Goal: Task Accomplishment & Management: Complete application form

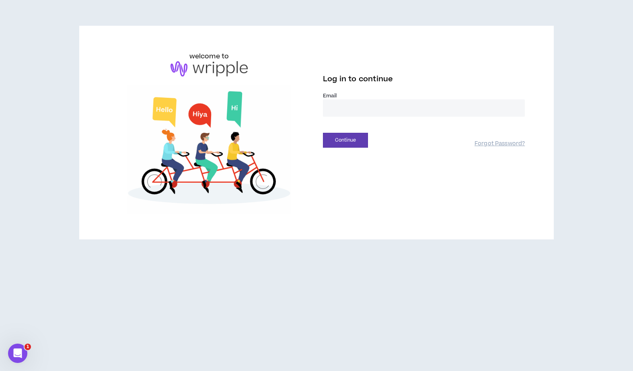
click at [357, 114] on input "email" at bounding box center [424, 107] width 202 height 17
type input "**********"
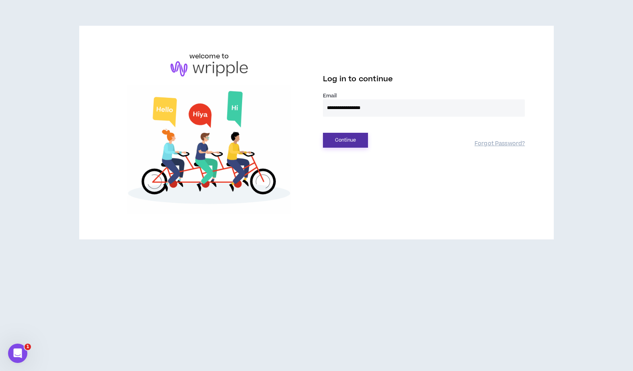
click at [358, 137] on button "Continue" at bounding box center [345, 140] width 45 height 15
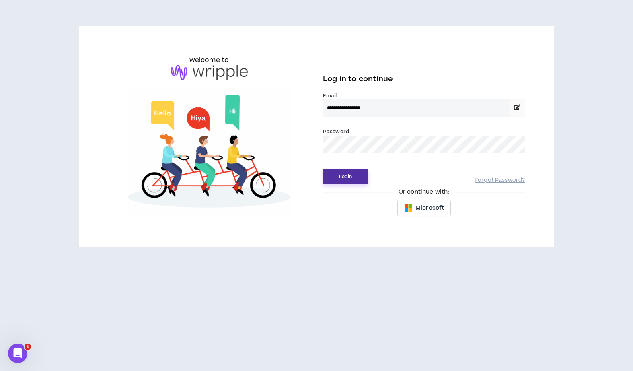
click at [352, 175] on button "Login" at bounding box center [345, 176] width 45 height 15
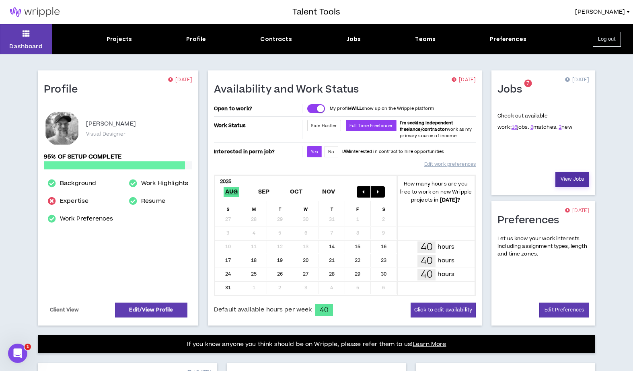
click at [572, 179] on link "View Jobs" at bounding box center [572, 179] width 34 height 15
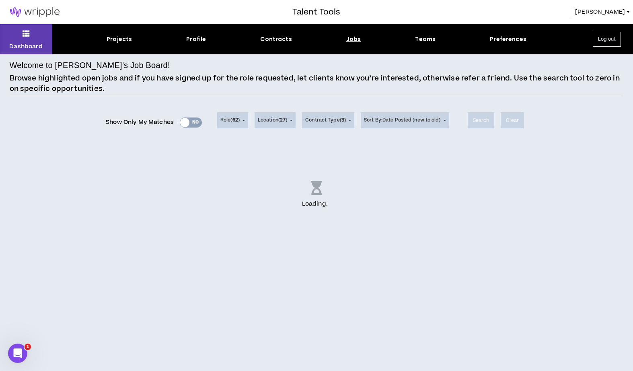
click at [196, 124] on div "Show Only My Matches Yes No" at bounding box center [154, 122] width 96 height 12
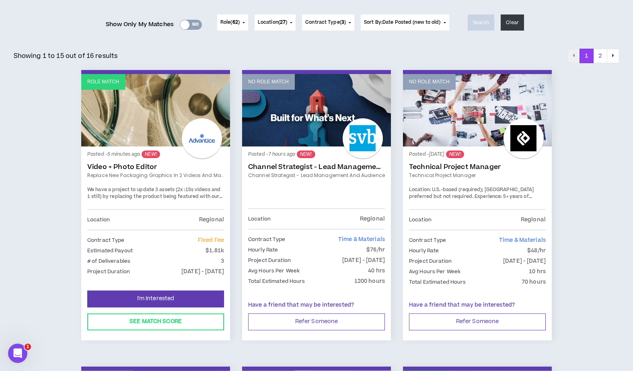
scroll to position [98, 0]
click at [206, 194] on span "We have a project to update 3 assets (2x :15s videos and 1 still) by replacing …" at bounding box center [154, 200] width 135 height 28
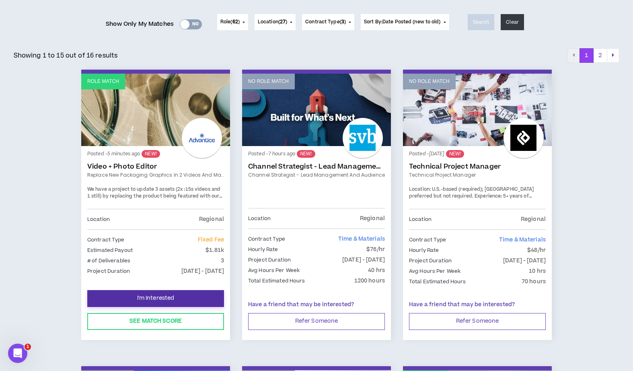
click at [194, 295] on button "I'm Interested" at bounding box center [155, 298] width 137 height 17
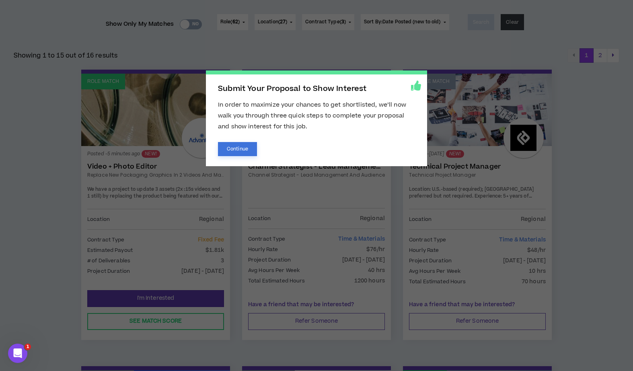
click at [240, 154] on button "Continue" at bounding box center [237, 149] width 39 height 14
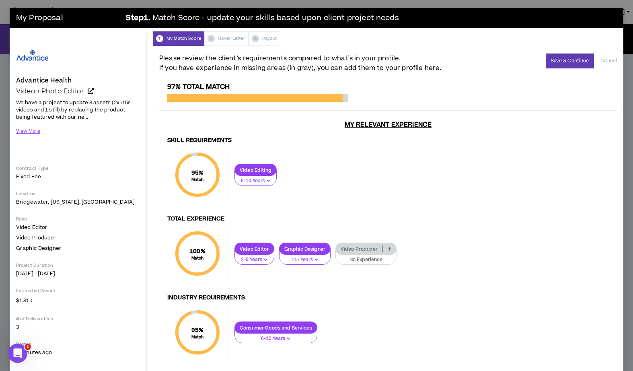
scroll to position [19, 0]
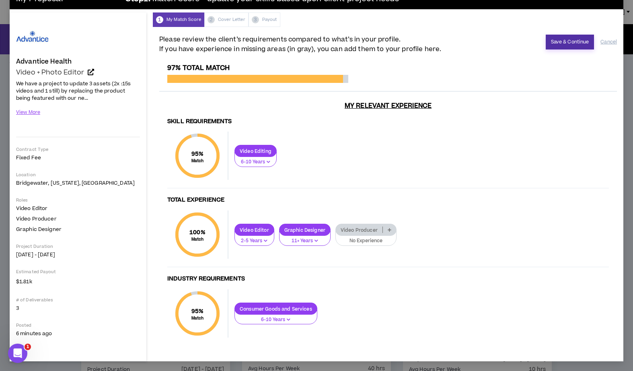
click at [580, 43] on button "Save & Continue" at bounding box center [569, 42] width 49 height 15
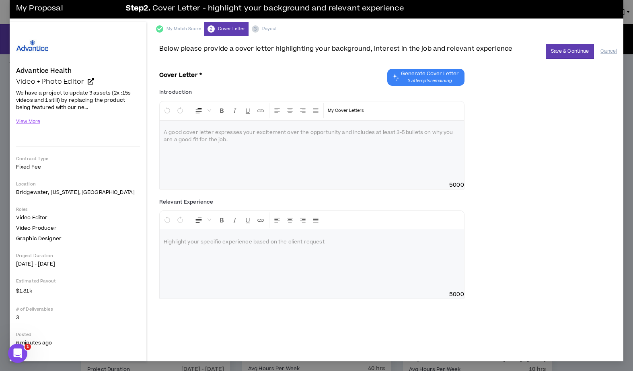
click at [279, 162] on div at bounding box center [312, 151] width 304 height 60
click at [259, 281] on div at bounding box center [312, 260] width 304 height 60
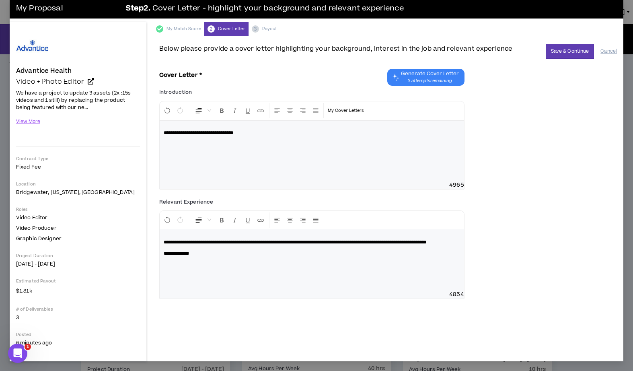
click at [261, 133] on p "**********" at bounding box center [312, 133] width 296 height 8
click at [247, 134] on span "**********" at bounding box center [266, 132] width 204 height 5
click at [576, 52] on button "Save & Continue" at bounding box center [569, 51] width 49 height 15
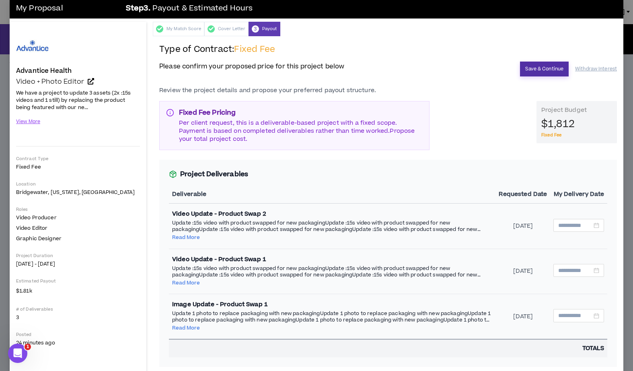
click at [539, 69] on button "Save & Continue" at bounding box center [544, 68] width 49 height 15
type input "**********"
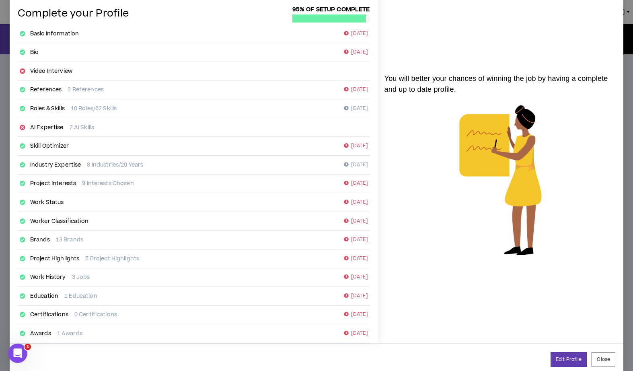
scroll to position [52, 0]
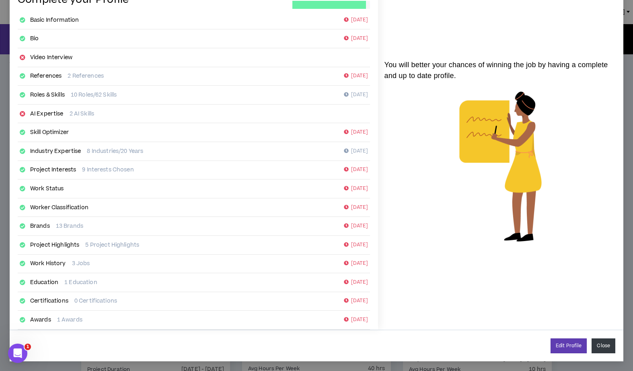
click at [605, 347] on button "Close" at bounding box center [603, 345] width 24 height 15
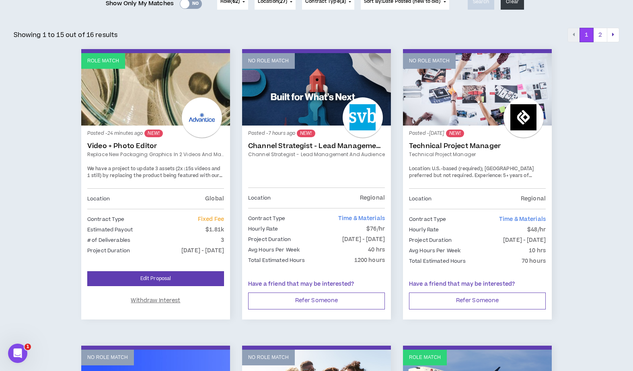
scroll to position [185, 0]
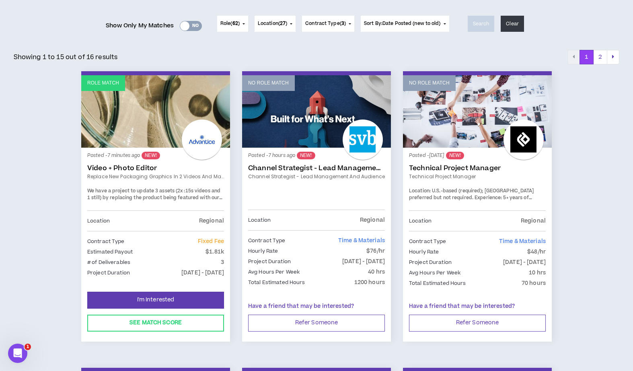
scroll to position [97, 0]
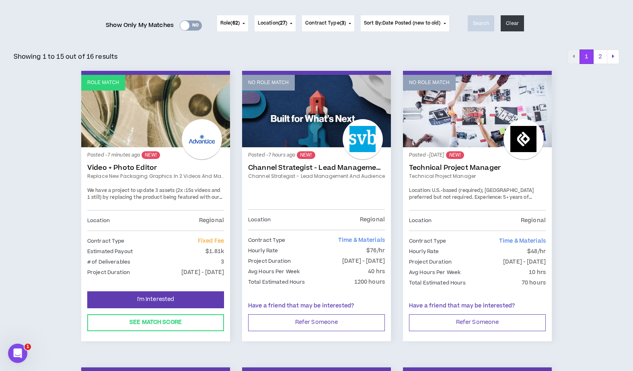
click at [197, 194] on span "We have a project to update 3 assets (2x :15s videos and 1 still) by replacing …" at bounding box center [154, 201] width 135 height 28
click at [205, 137] on div at bounding box center [202, 139] width 40 height 40
